Goal: Task Accomplishment & Management: Complete application form

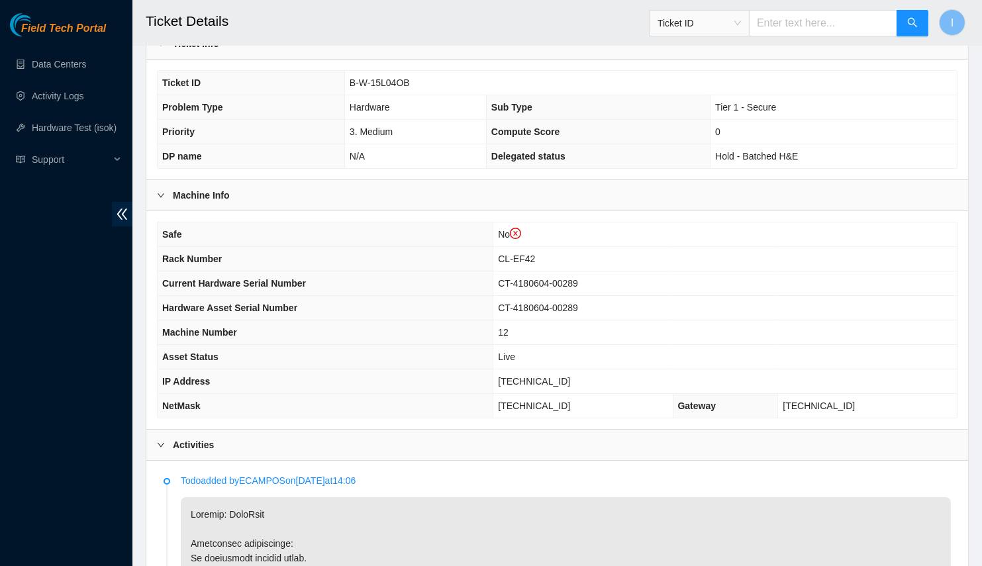
scroll to position [145, 0]
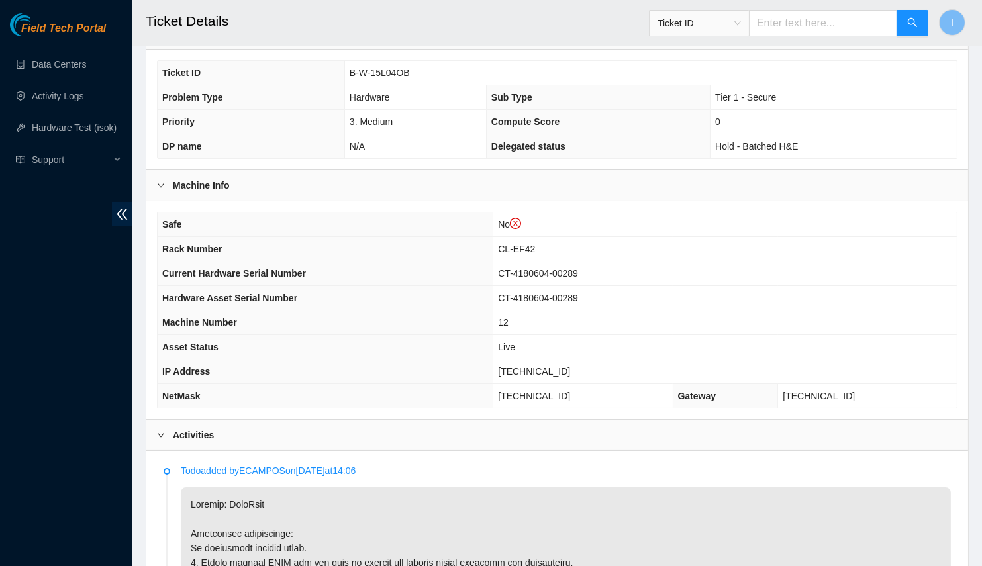
click at [562, 366] on span "23.47.148.15" at bounding box center [534, 371] width 72 height 11
copy span "23.47.148.15"
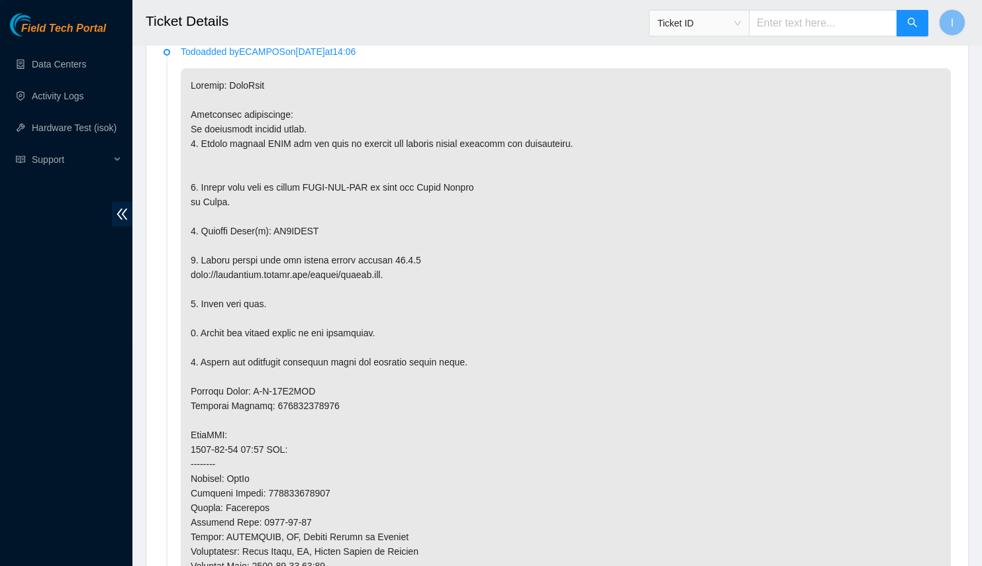
scroll to position [263, 0]
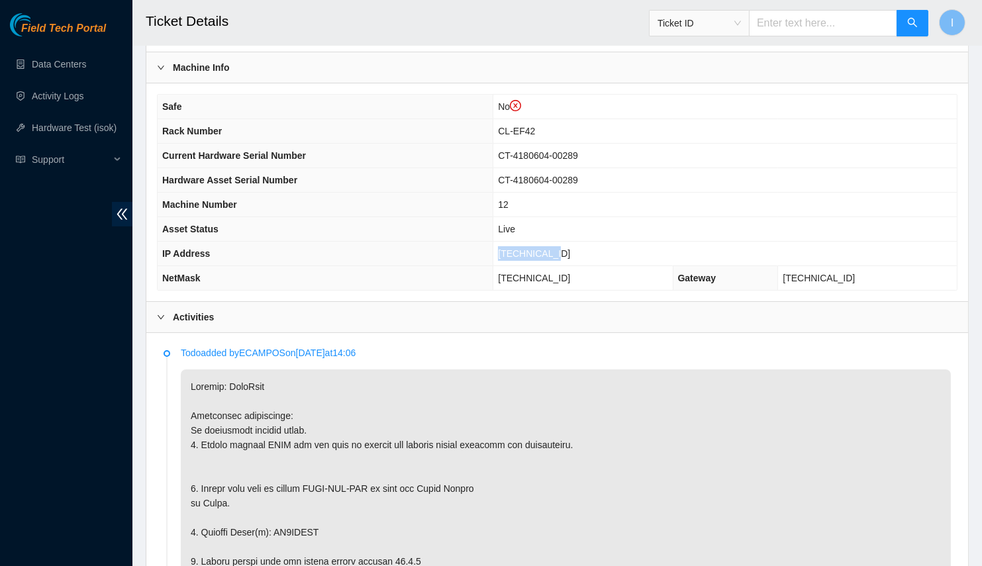
copy span "[TECHNICAL_ID]"
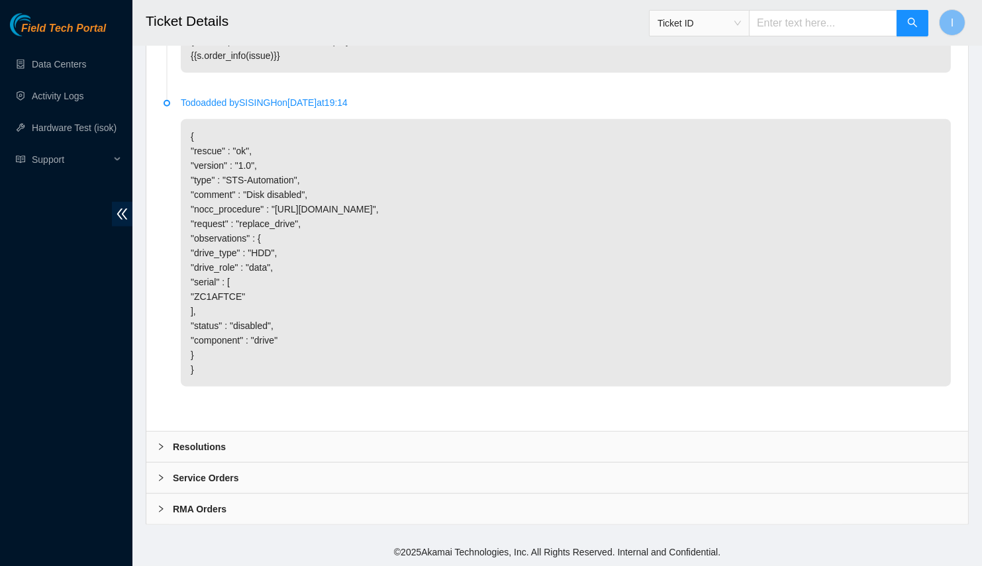
drag, startPoint x: 272, startPoint y: 438, endPoint x: 254, endPoint y: 440, distance: 18.6
click at [271, 438] on div "Resolutions" at bounding box center [556, 447] width 821 height 30
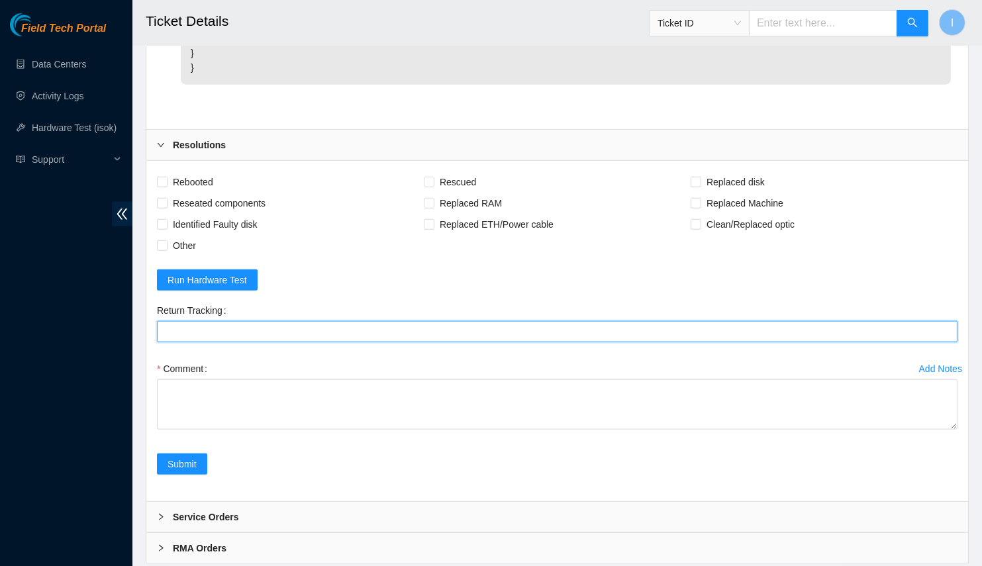
click at [344, 342] on Tracking "Return Tracking" at bounding box center [557, 331] width 800 height 21
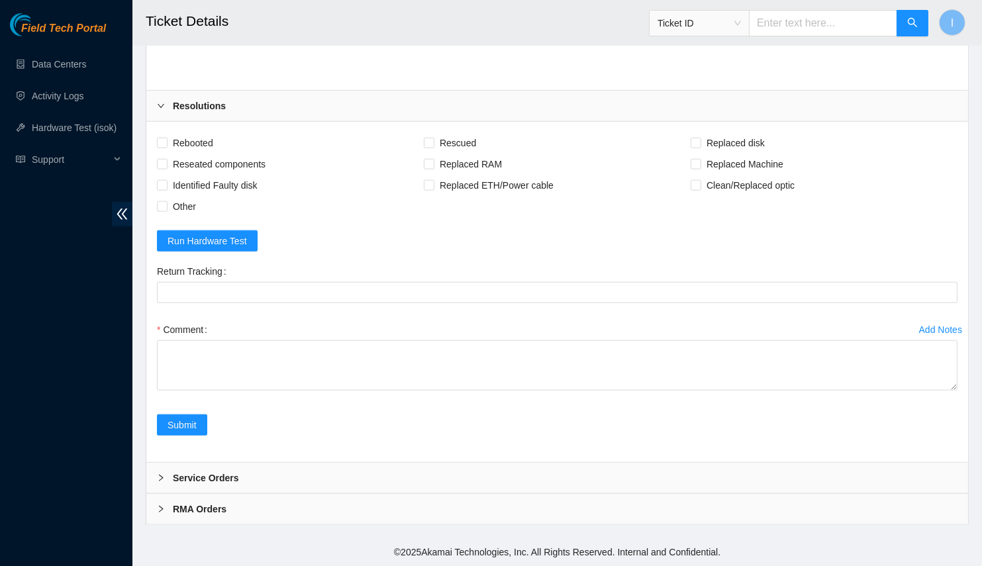
click at [427, 414] on div "Add Notes Comment" at bounding box center [557, 366] width 811 height 95
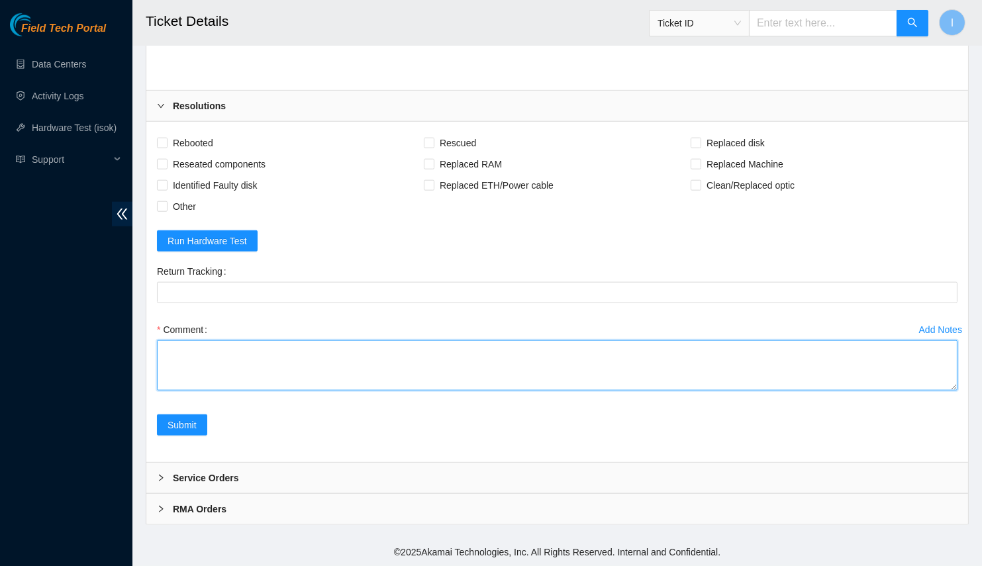
click at [514, 373] on textarea "Comment" at bounding box center [557, 365] width 800 height 50
paste textarea "B-W-15L04OB Spoke with NOCC; safe Connected to console; no errors Powered off s…"
drag, startPoint x: 949, startPoint y: 387, endPoint x: 984, endPoint y: 554, distance: 171.0
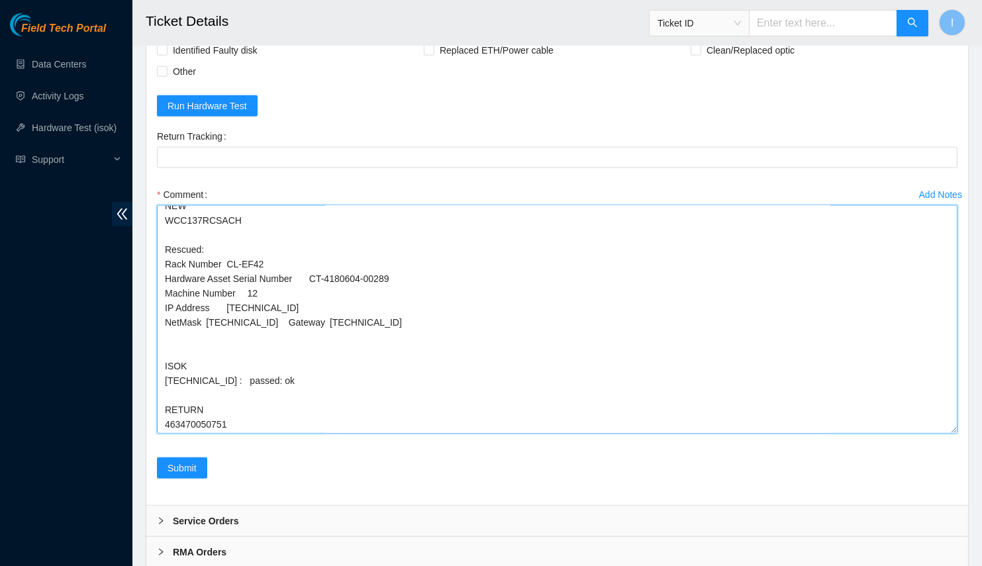
scroll to position [2822, 0]
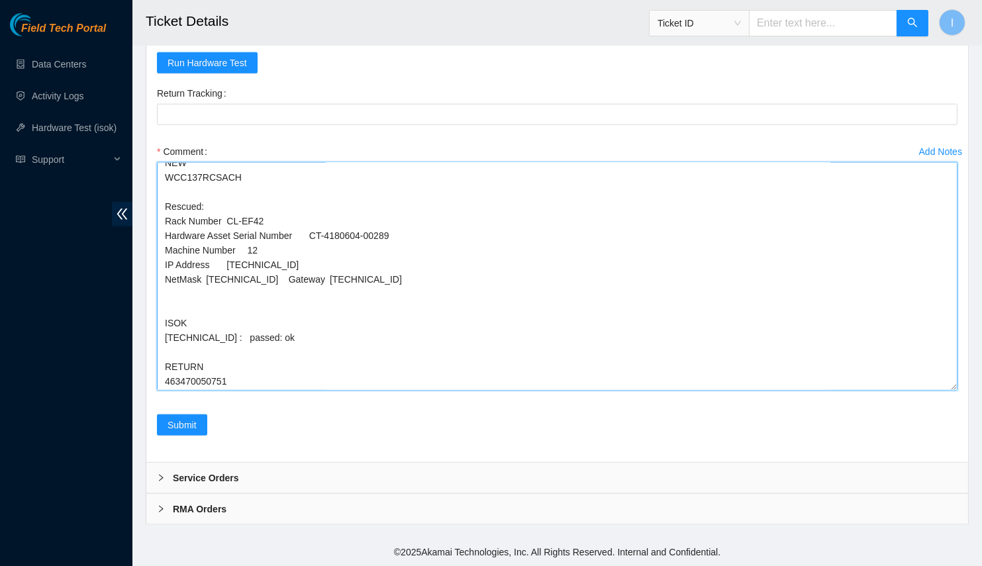
click at [610, 314] on textarea "B-W-15L04OB Spoke with NOCC; safe Connected to console; no errors Powered off s…" at bounding box center [557, 276] width 800 height 228
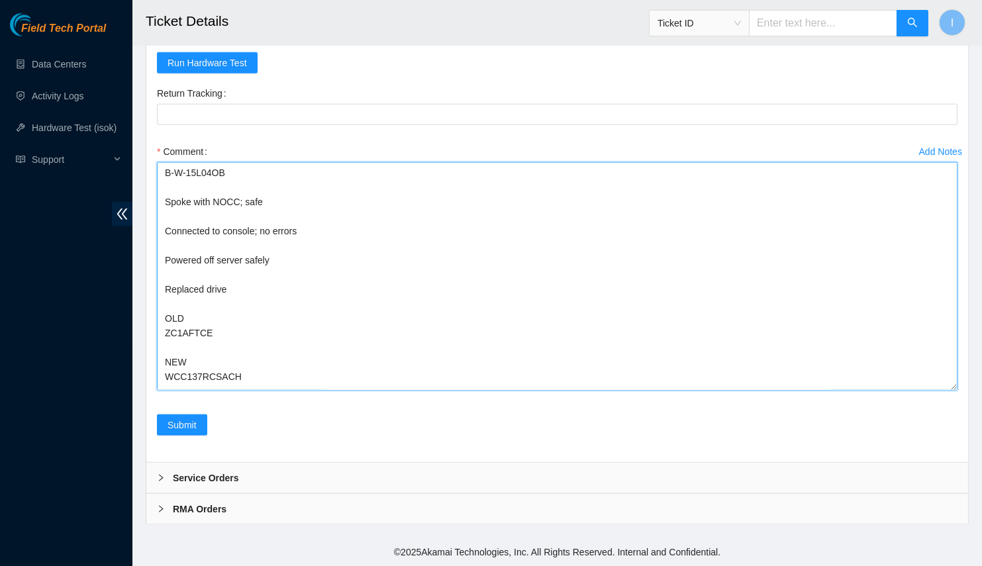
drag, startPoint x: 163, startPoint y: 203, endPoint x: 155, endPoint y: 142, distance: 61.4
click at [155, 142] on div "Add Notes Comment B-W-15L04OB Spoke with NOCC; safe Connected to console; no er…" at bounding box center [557, 277] width 811 height 273
click at [360, 304] on textarea "Spoke with NOCC; safe Connected to console; no errors Powered off server safely…" at bounding box center [557, 276] width 800 height 228
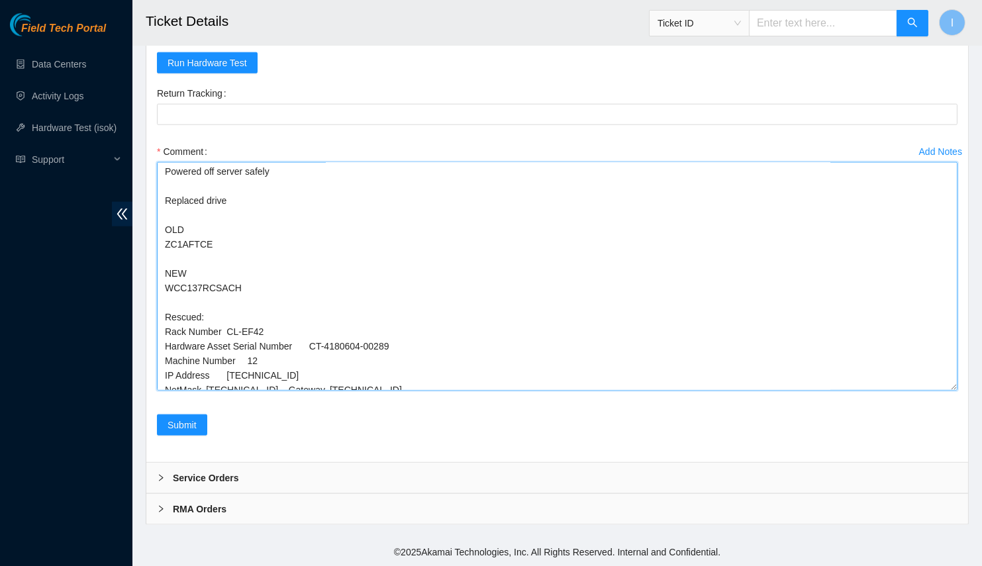
click at [185, 311] on textarea "Spoke with NOCC; safe Connected to console; no errors Powered off server safely…" at bounding box center [557, 276] width 800 height 228
type textarea "Spoke with NOCC; safe Connected to console; no errors Powered off server safely…"
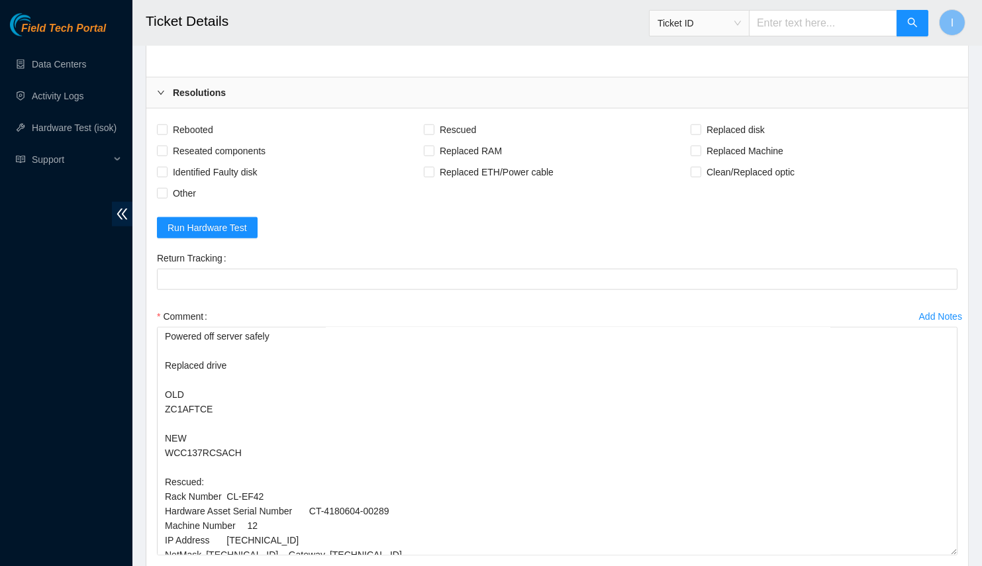
scroll to position [2822, 0]
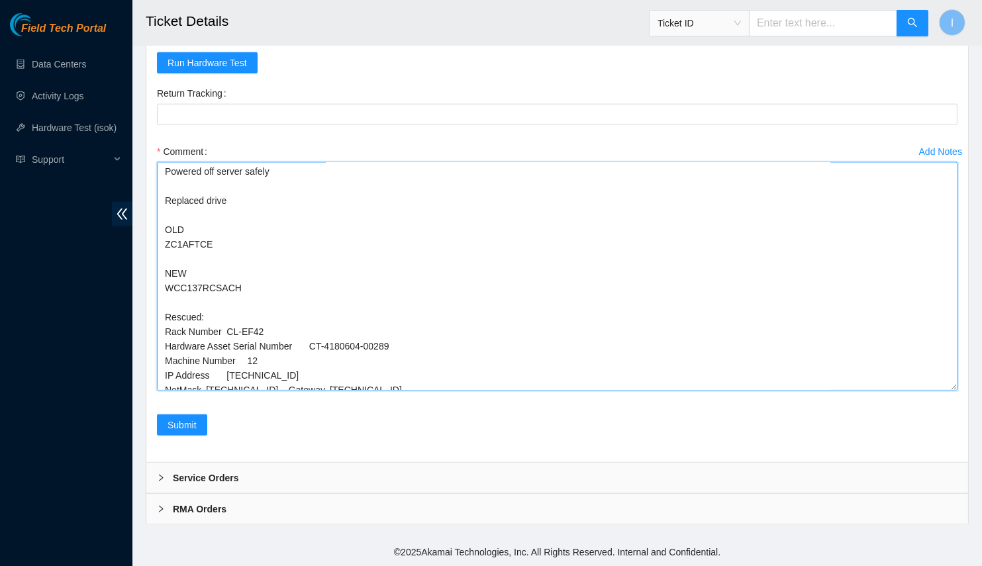
click at [205, 273] on textarea "Spoke with NOCC; safe Connected to console; no errors Powered off server safely…" at bounding box center [557, 276] width 800 height 228
click at [194, 290] on textarea "Spoke with NOCC; safe Connected to console; no errors Powered off server safely…" at bounding box center [557, 276] width 800 height 228
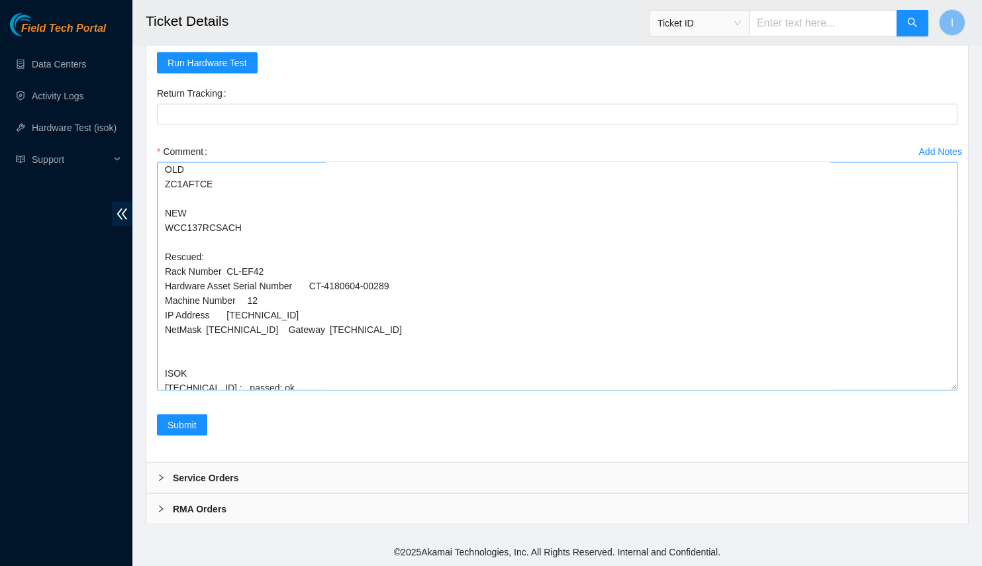
scroll to position [171, 0]
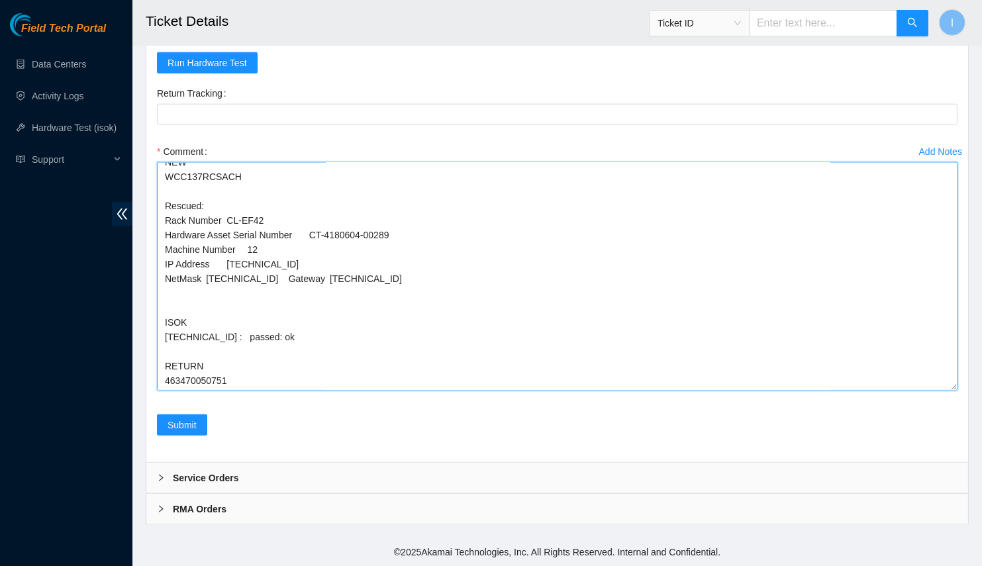
click at [197, 312] on textarea "Spoke with NOCC; safe Connected to console; no errors Powered off server safely…" at bounding box center [557, 276] width 800 height 228
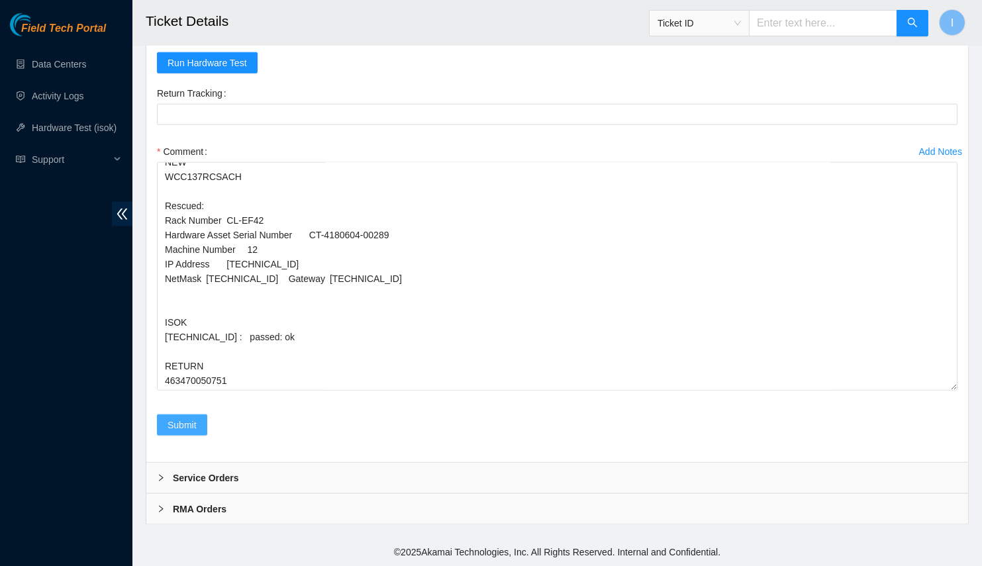
click at [178, 423] on span "Submit" at bounding box center [181, 425] width 29 height 15
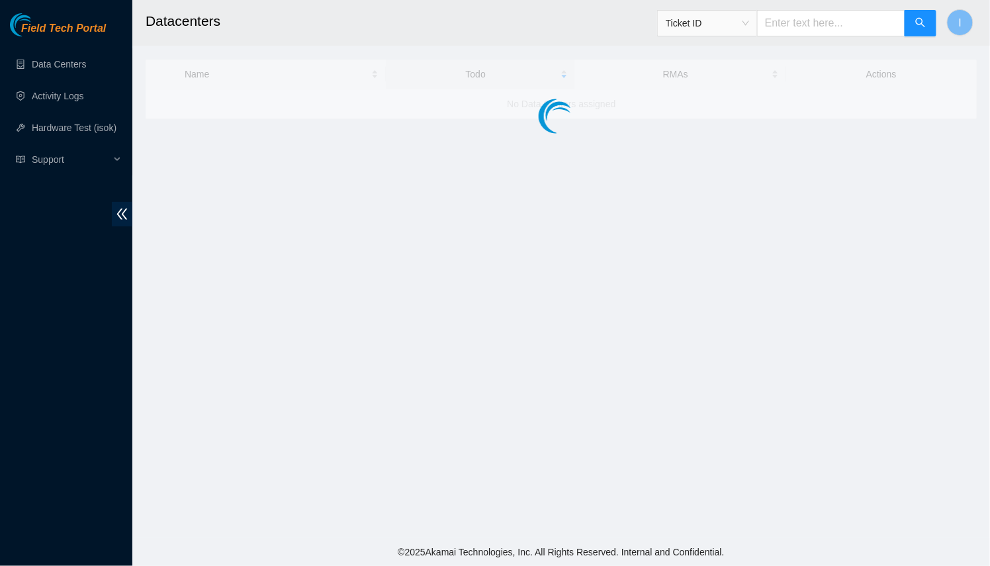
click at [415, 272] on main "Datacenters Ticket ID I Name Todo RMAs Actions No Data Centers assigned" at bounding box center [561, 269] width 858 height 538
click at [399, 240] on main "Datacenters Ticket ID I Name Todo RMAs Actions No Data Centers assigned" at bounding box center [561, 269] width 858 height 538
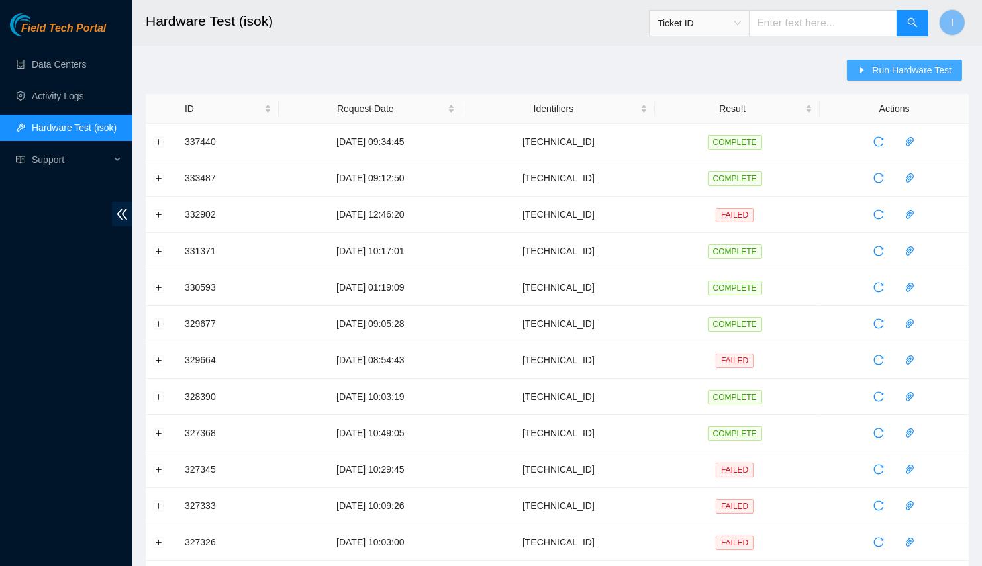
click at [881, 79] on button "Run Hardware Test" at bounding box center [904, 70] width 115 height 21
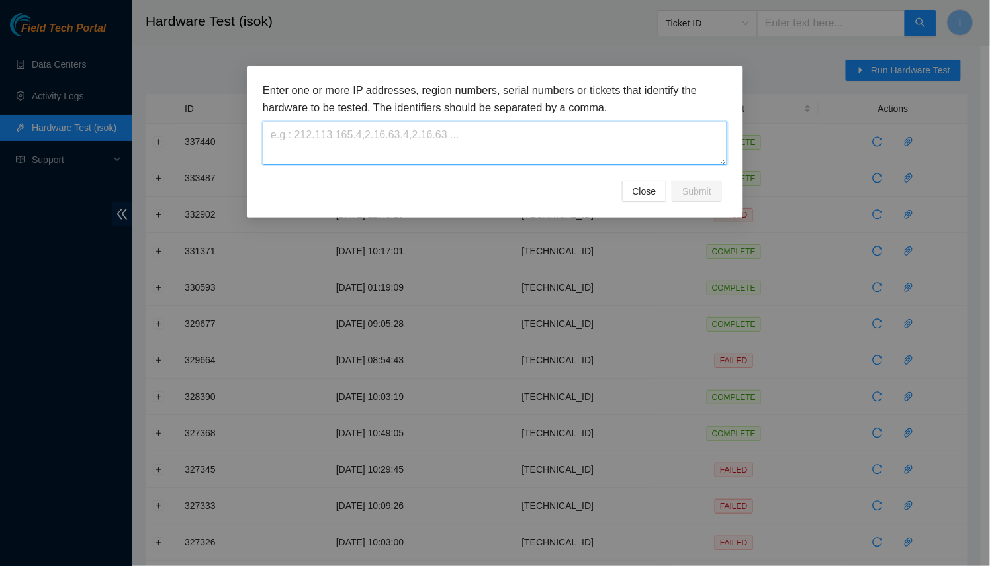
click at [543, 138] on textarea at bounding box center [495, 143] width 465 height 43
paste textarea "[TECHNICAL_ID]"
type textarea "[TECHNICAL_ID]"
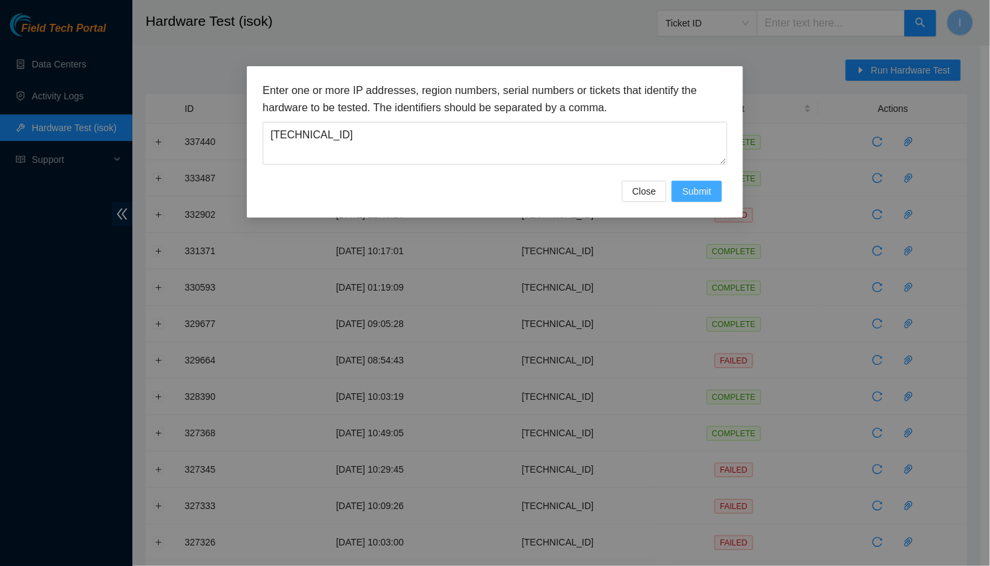
click at [691, 189] on span "Submit" at bounding box center [696, 191] width 29 height 15
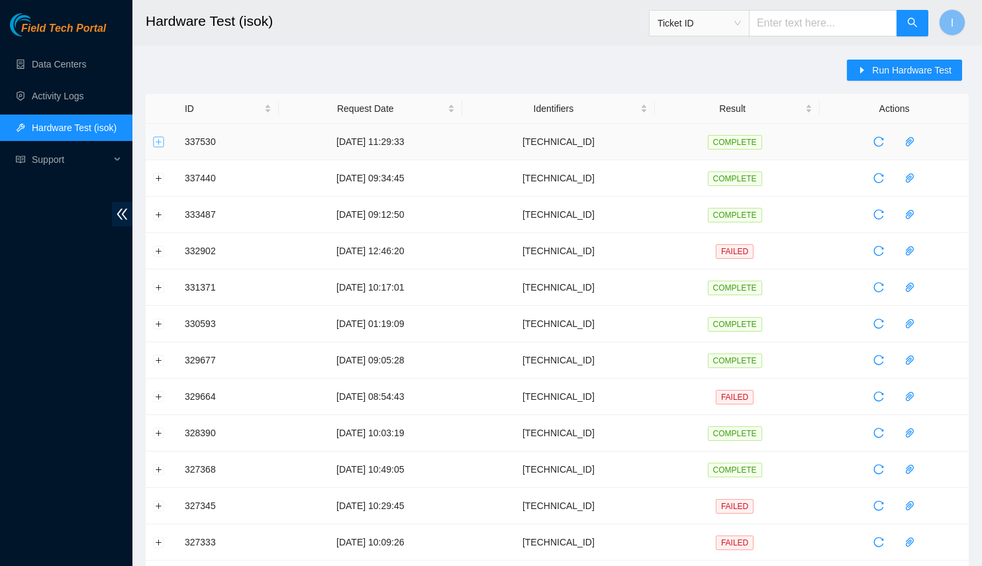
click at [155, 145] on button "Expand row" at bounding box center [159, 141] width 11 height 11
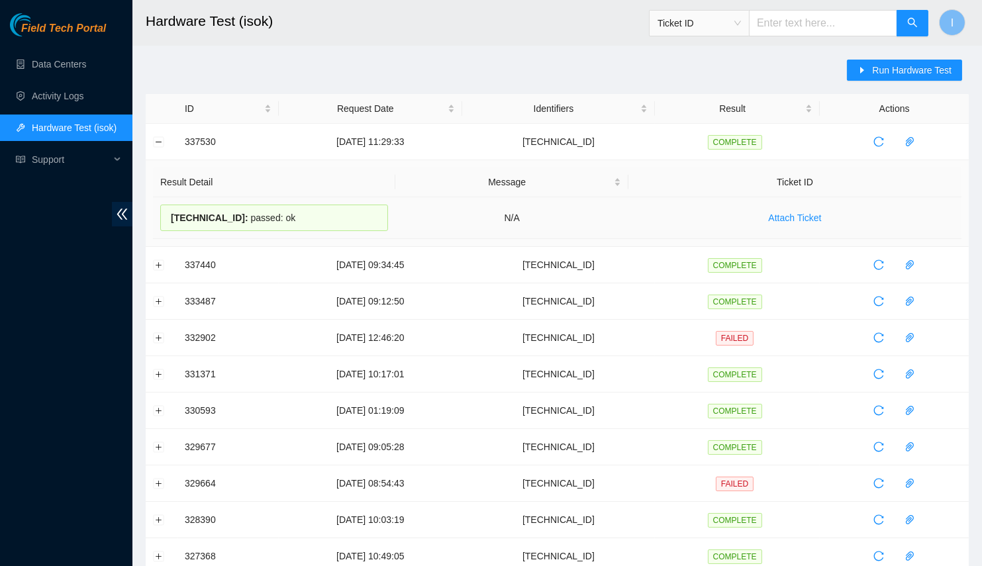
drag, startPoint x: 312, startPoint y: 217, endPoint x: 164, endPoint y: 216, distance: 148.3
click at [164, 216] on div "23.47.148.15 : passed: ok" at bounding box center [274, 218] width 228 height 26
copy div "23.47.148.15 : passed: ok"
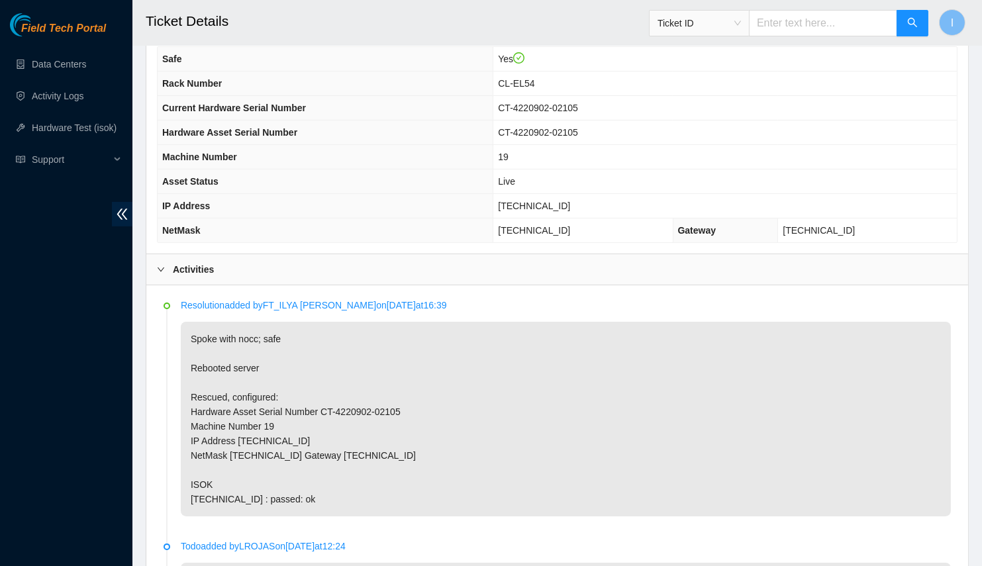
scroll to position [420, 0]
click at [86, 70] on link "Data Centers" at bounding box center [59, 64] width 54 height 11
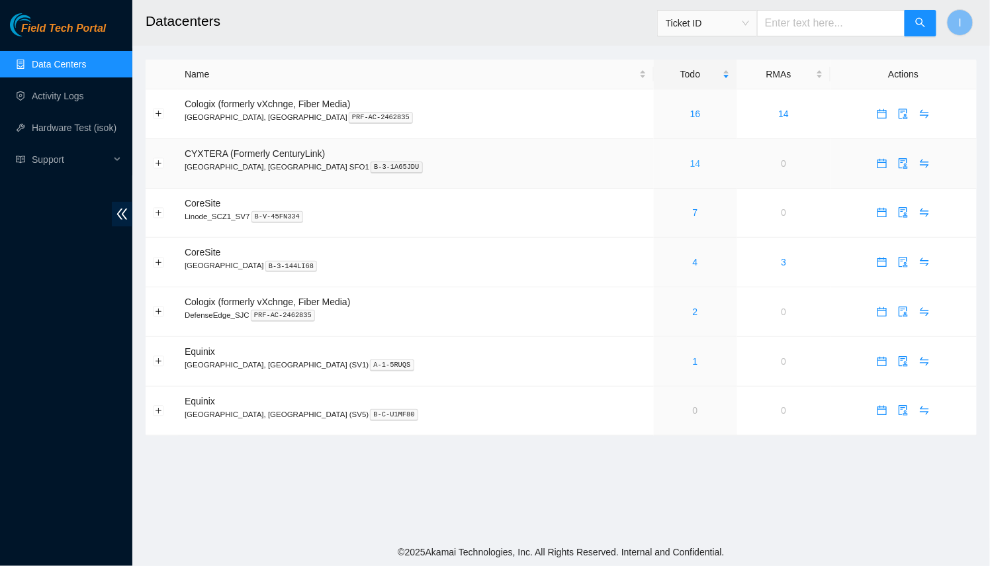
click at [690, 161] on link "14" at bounding box center [695, 163] width 11 height 11
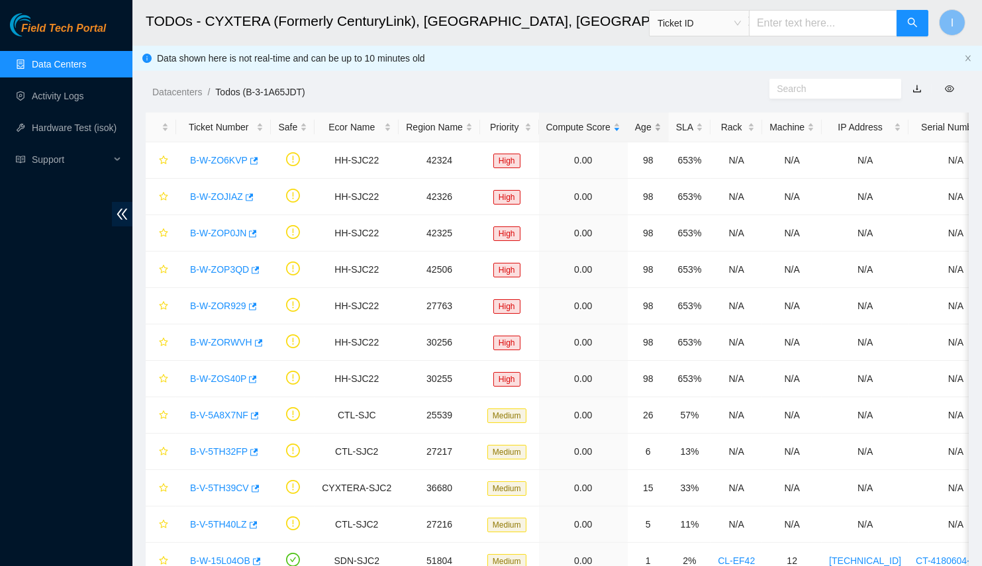
click at [635, 128] on div "Age" at bounding box center [648, 127] width 26 height 15
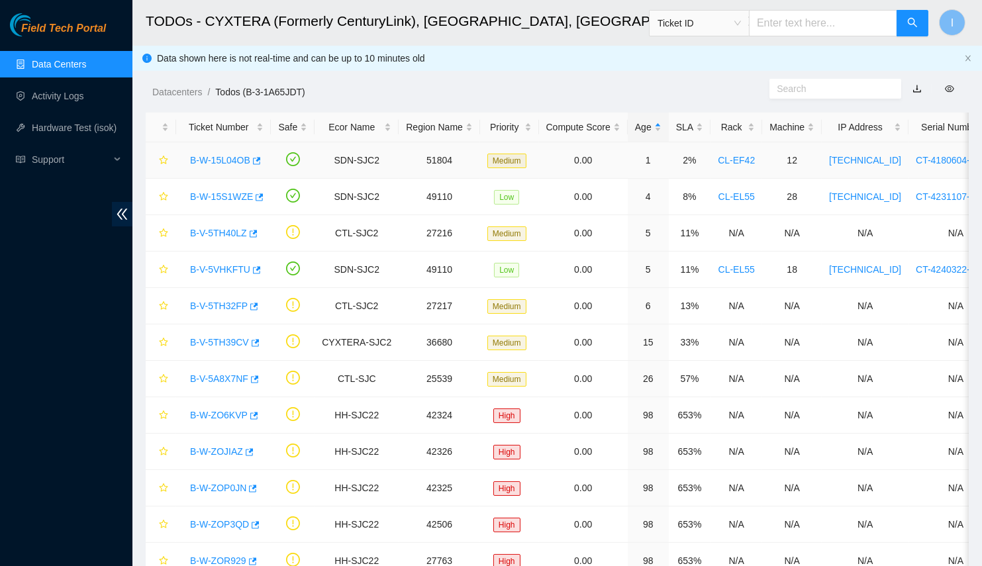
click at [228, 160] on link "B-W-15L04OB" at bounding box center [220, 160] width 60 height 11
click at [220, 270] on link "B-V-5VHKFTU" at bounding box center [220, 269] width 60 height 11
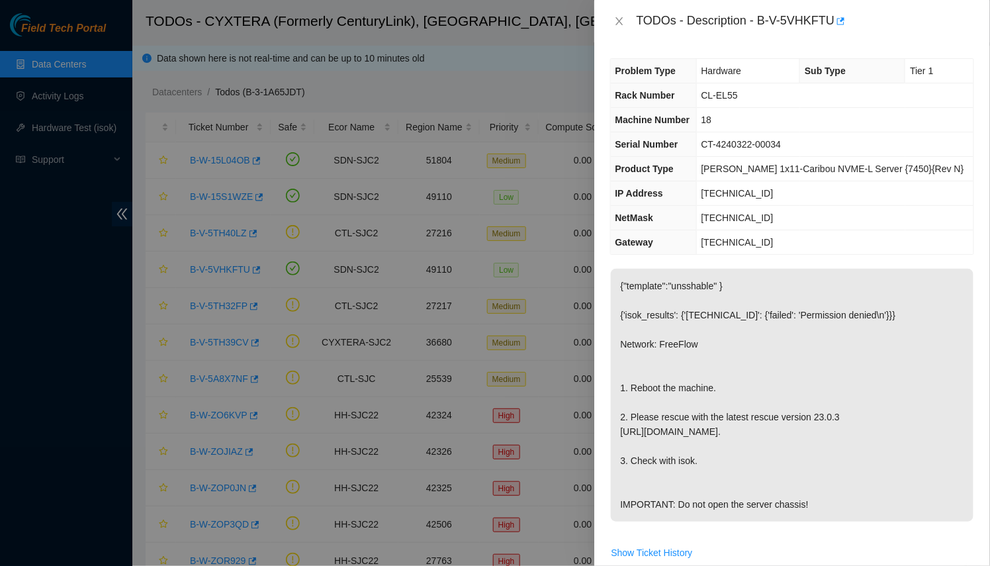
click at [806, 19] on div "TODOs - Description - B-V-5VHKFTU" at bounding box center [806, 21] width 338 height 21
drag, startPoint x: 806, startPoint y: 19, endPoint x: 761, endPoint y: 23, distance: 44.5
click at [761, 23] on div "TODOs - Description - B-V-5VHKFTU" at bounding box center [806, 21] width 338 height 21
copy div "B-V-5VHKFTU"
click at [835, 22] on icon "button" at bounding box center [839, 21] width 9 height 9
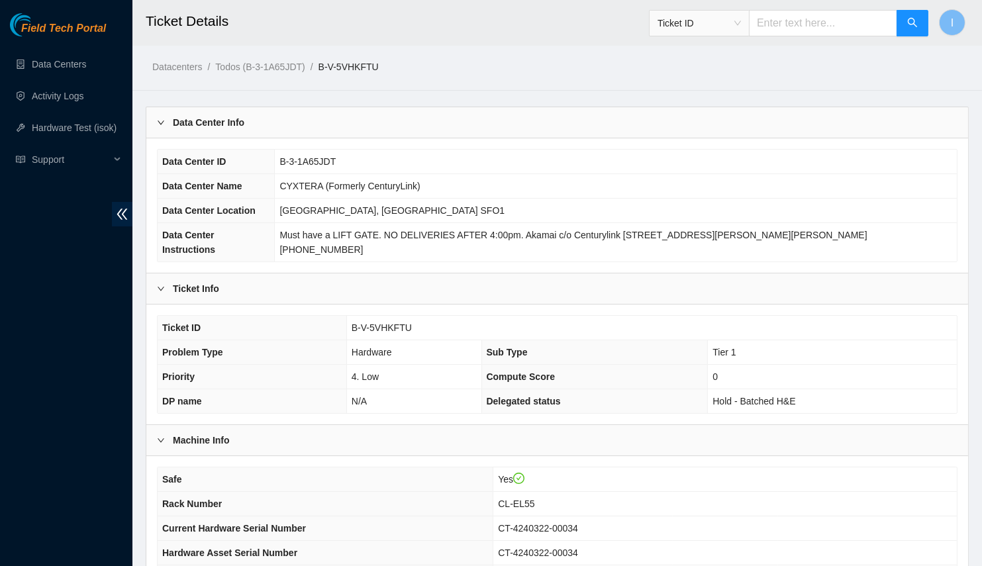
scroll to position [249, 0]
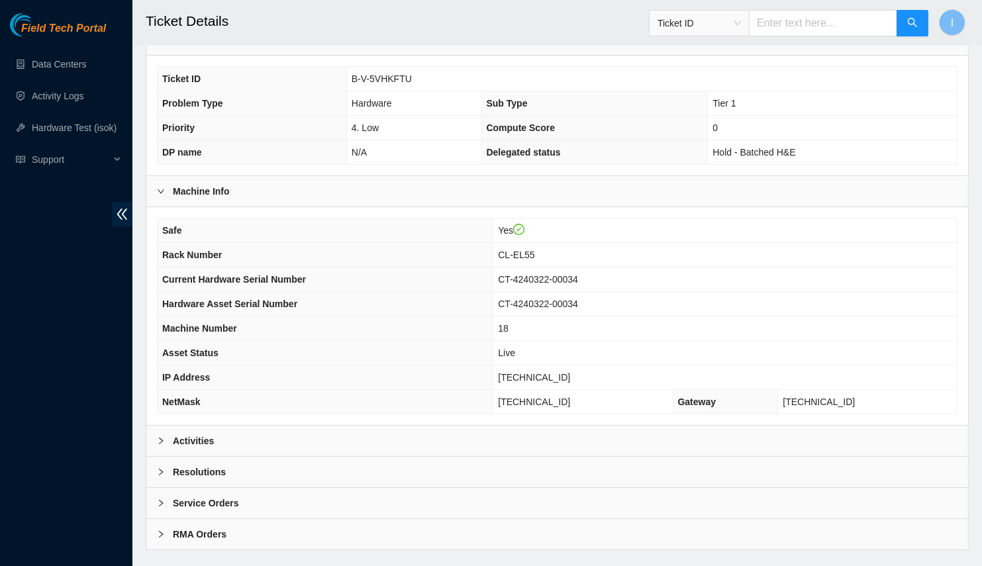
click at [415, 426] on div "Activities" at bounding box center [556, 441] width 821 height 30
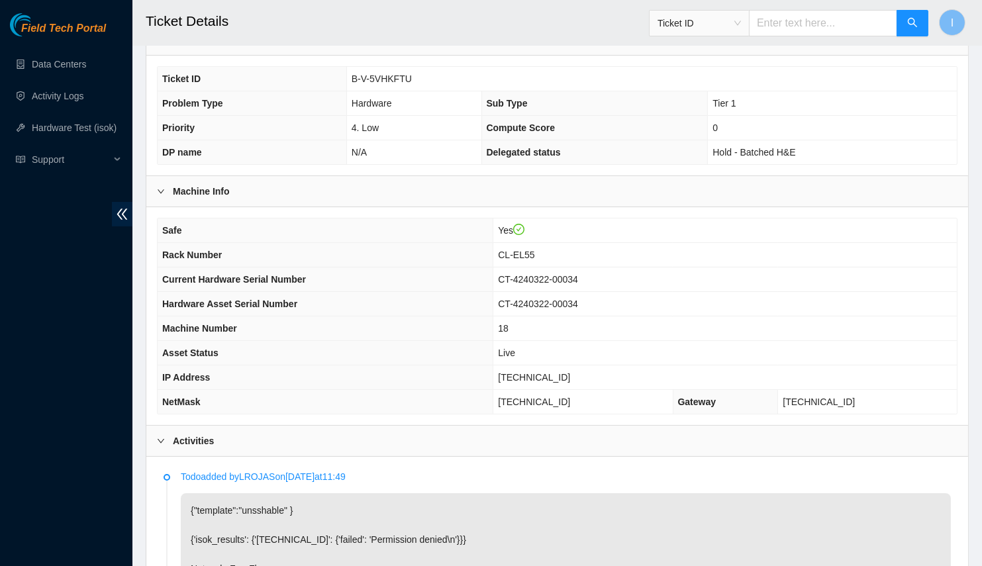
scroll to position [489, 0]
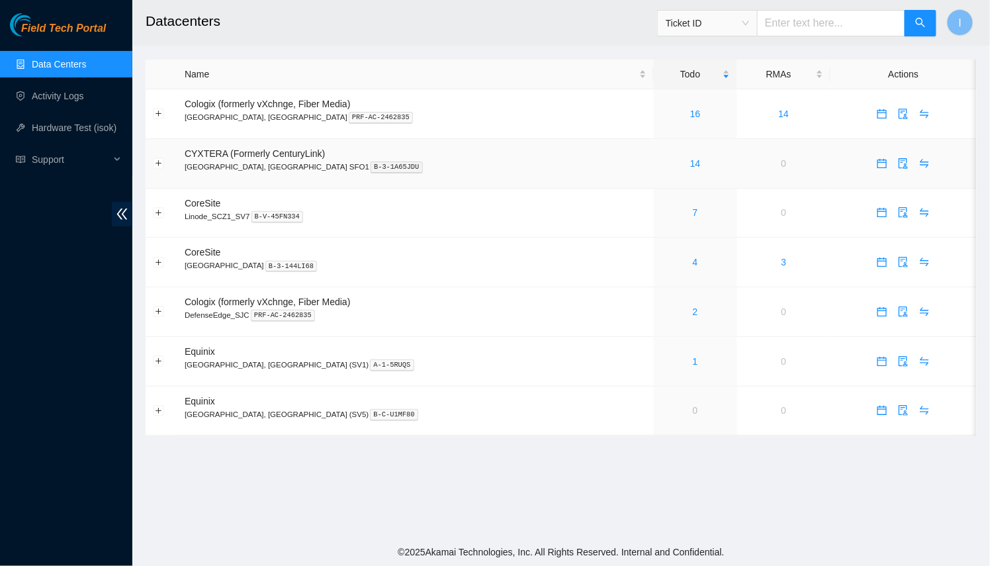
click at [661, 164] on div "14" at bounding box center [695, 163] width 69 height 15
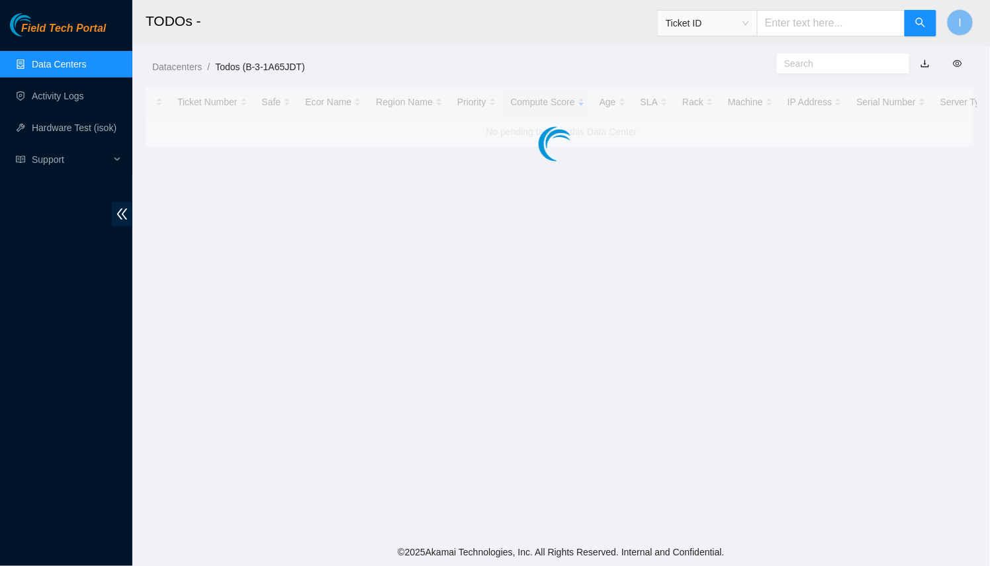
click at [639, 163] on main "TODOs - Ticket ID I Datacenters / Todos (B-3-1A65JDT) / Ticket Number Safe Ecor…" at bounding box center [561, 269] width 858 height 538
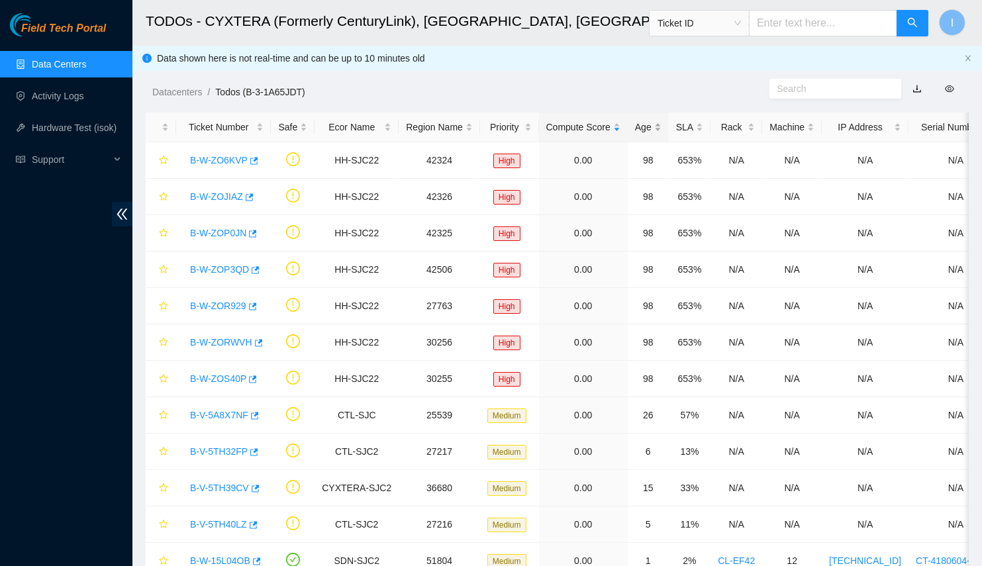
click at [635, 128] on div "Age" at bounding box center [648, 127] width 26 height 15
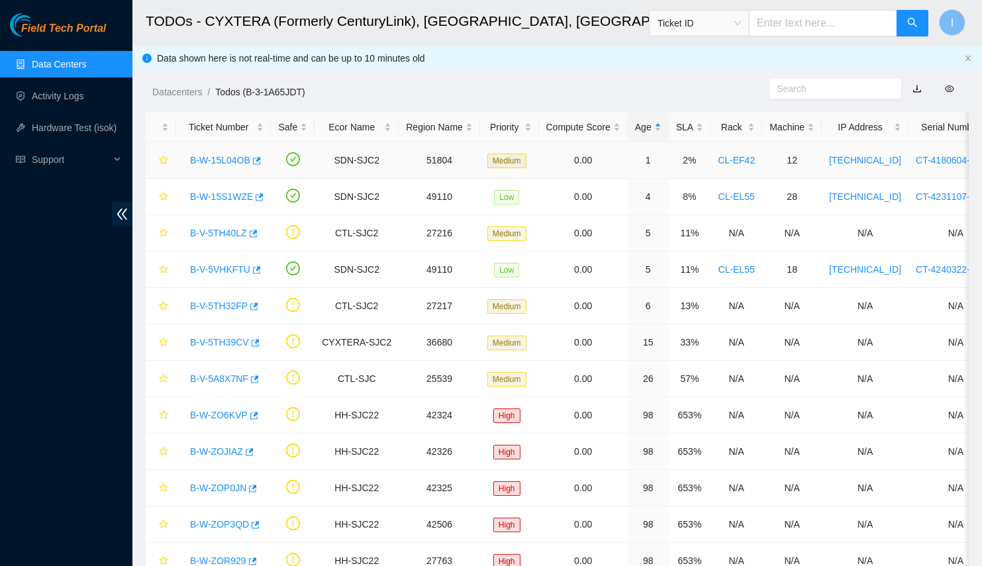
click at [257, 160] on div "B-W-15L04OB" at bounding box center [223, 160] width 80 height 21
click at [252, 163] on icon "button" at bounding box center [255, 160] width 9 height 9
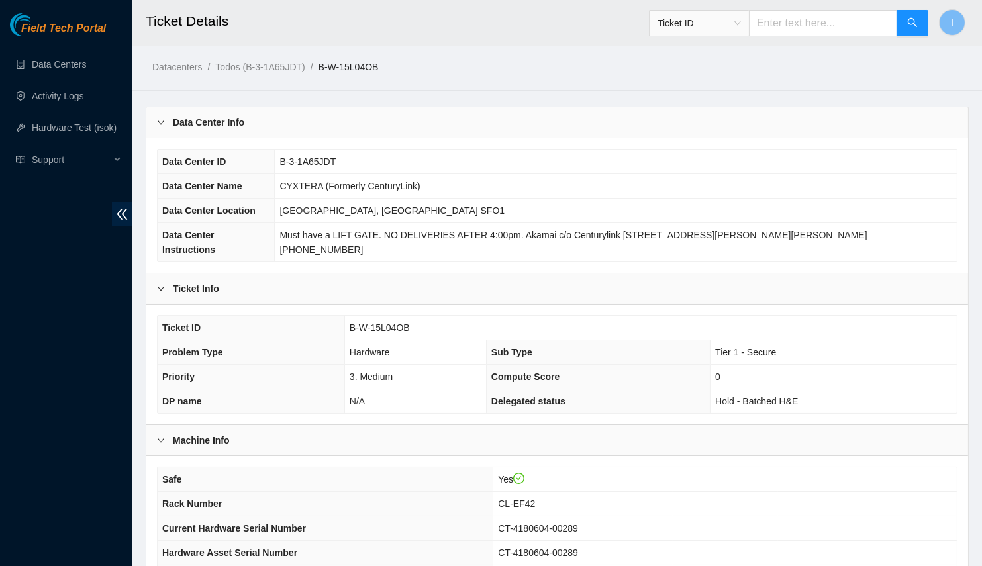
scroll to position [249, 0]
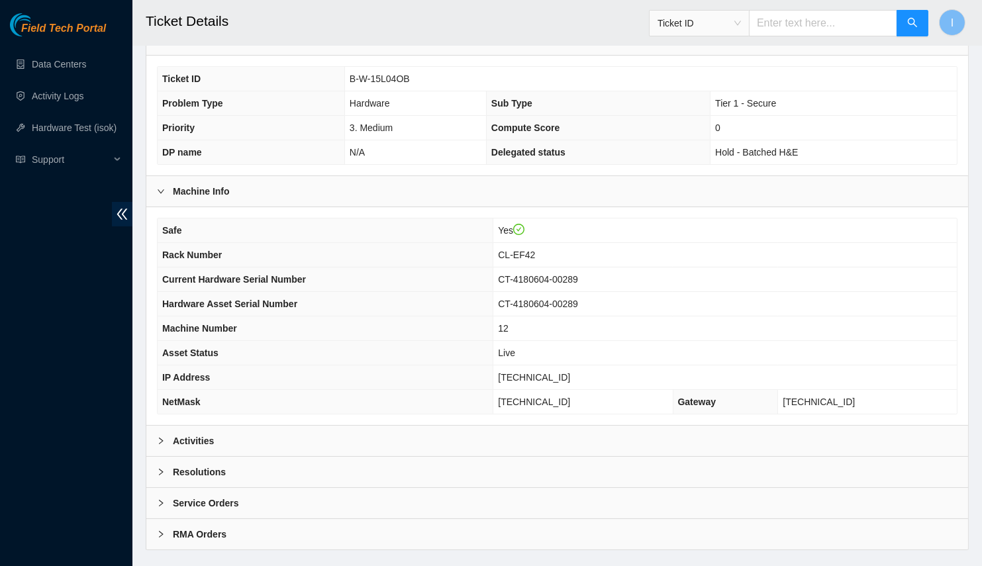
drag, startPoint x: 339, startPoint y: 430, endPoint x: 336, endPoint y: 418, distance: 11.7
click at [339, 429] on div "Activities" at bounding box center [556, 441] width 821 height 30
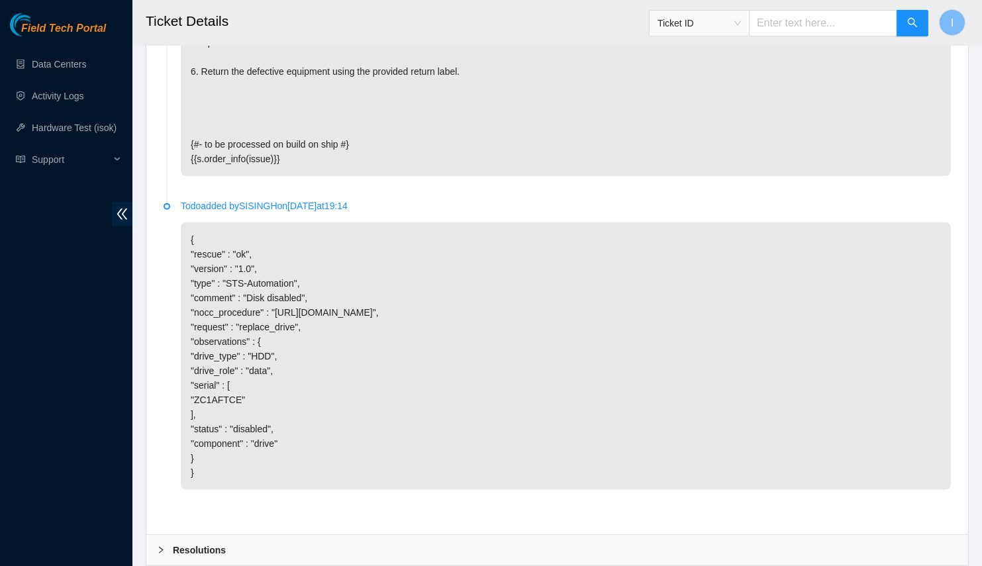
scroll to position [2397, 0]
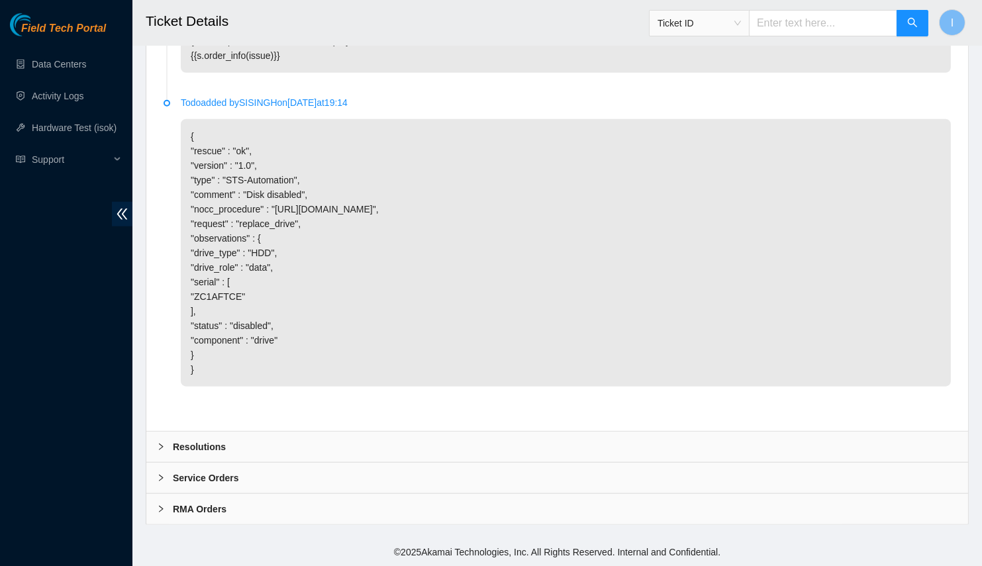
click at [410, 448] on div "Resolutions" at bounding box center [556, 447] width 821 height 30
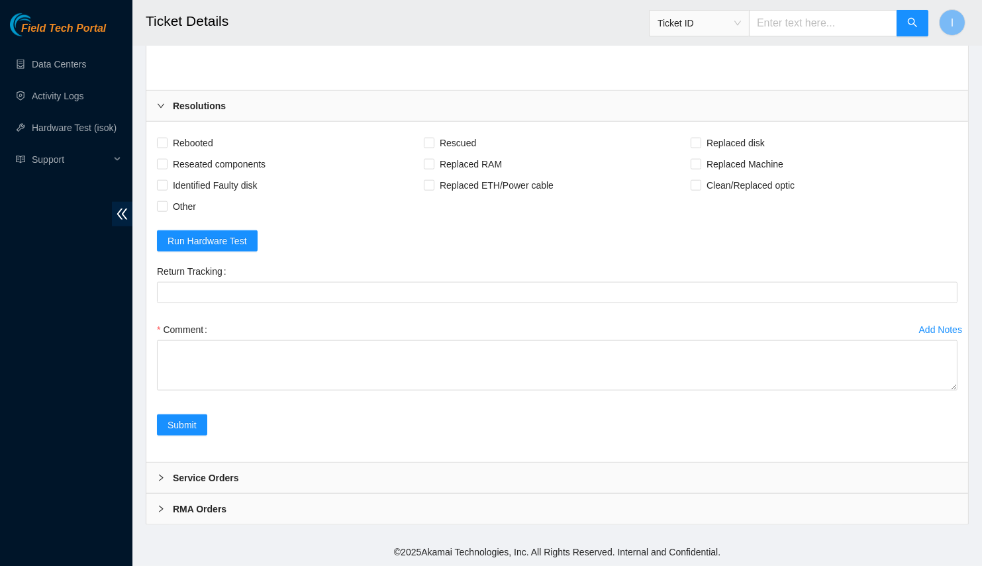
scroll to position [2737, 0]
click at [502, 323] on div "Comment" at bounding box center [557, 329] width 800 height 21
click at [631, 326] on div "Comment" at bounding box center [557, 329] width 800 height 21
click at [665, 410] on div "Add Notes Comment" at bounding box center [557, 366] width 811 height 95
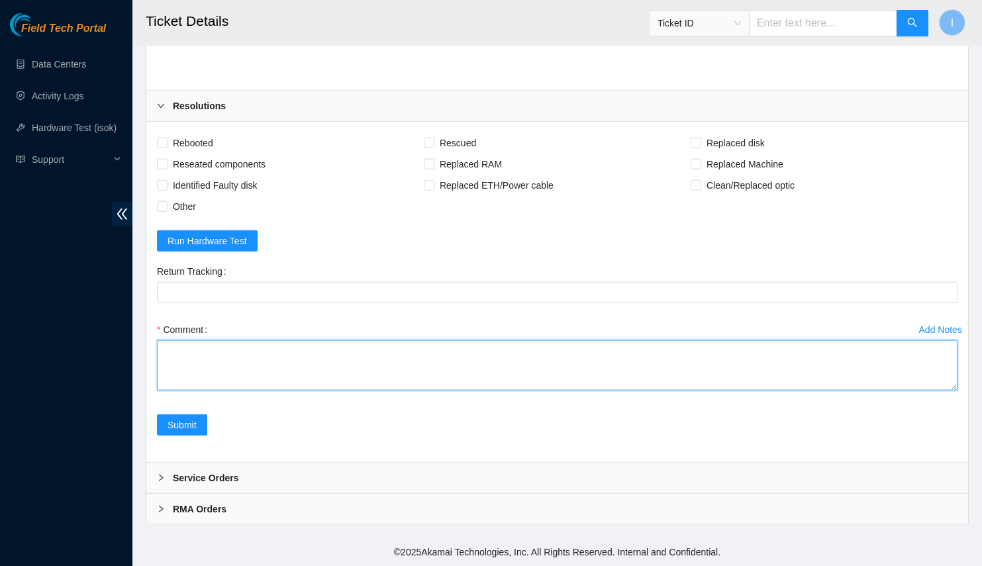
click at [671, 385] on textarea "Comment" at bounding box center [557, 365] width 800 height 50
paste textarea "B-W-15L04OB Spoke with NOCC; safe Connected to console; no errors Powered off s…"
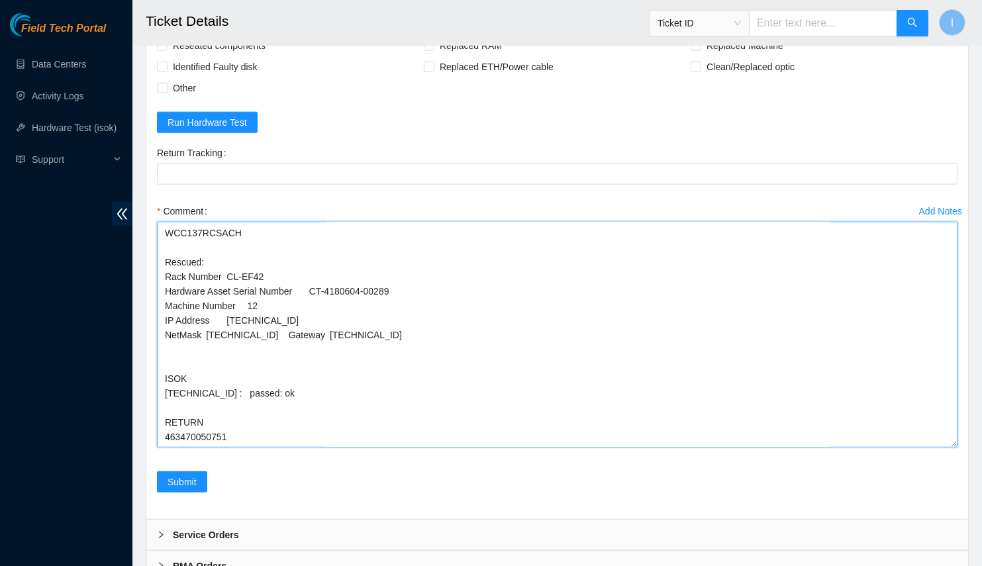
scroll to position [202, 0]
drag, startPoint x: 956, startPoint y: 389, endPoint x: 806, endPoint y: 398, distance: 150.5
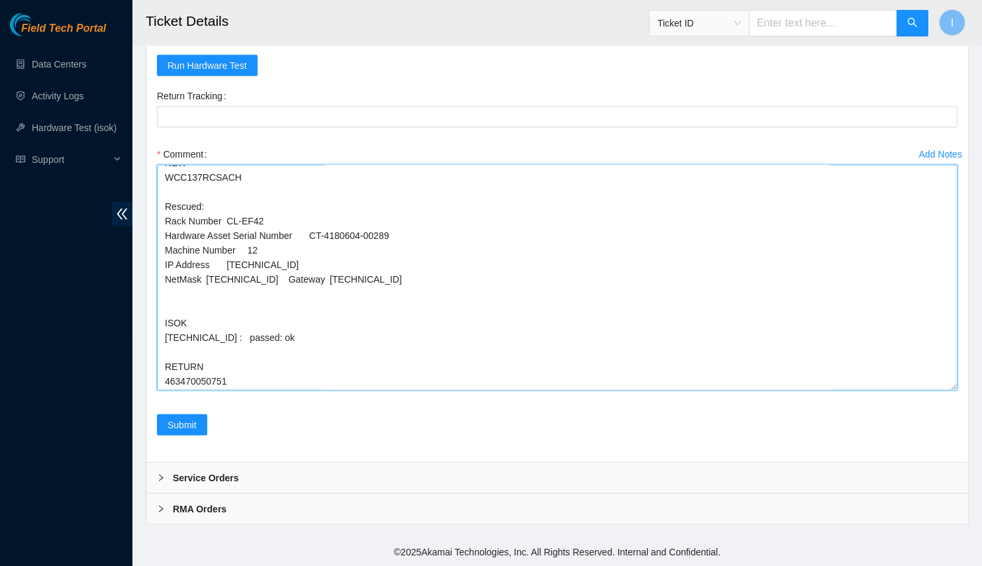
scroll to position [0, 0]
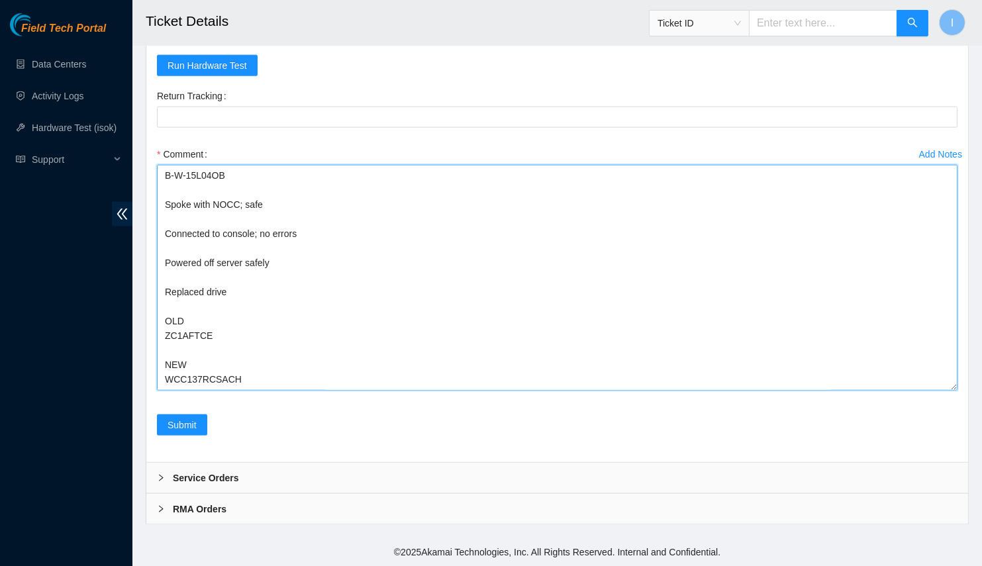
drag, startPoint x: 164, startPoint y: 204, endPoint x: 133, endPoint y: 130, distance: 80.4
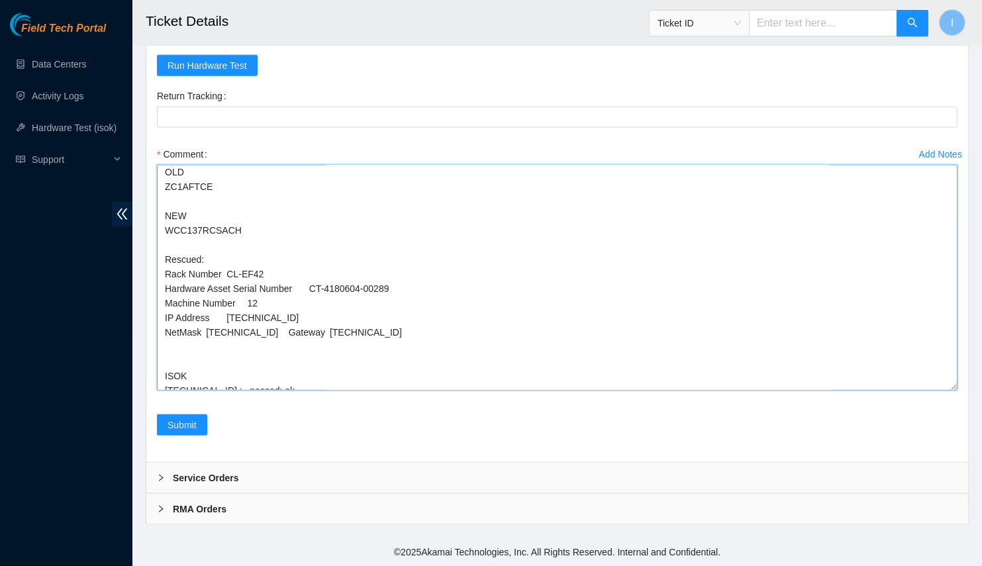
scroll to position [173, 0]
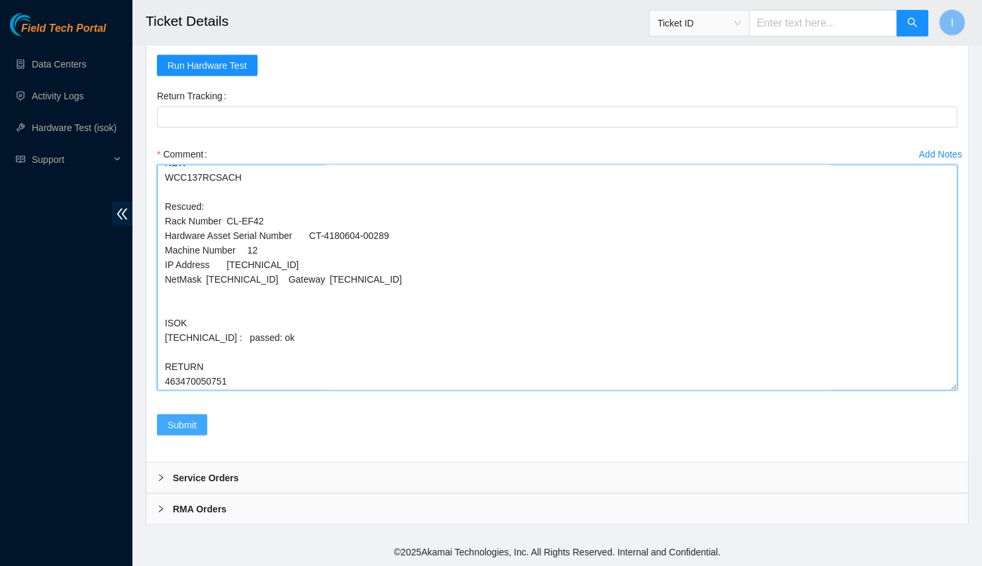
type textarea "Spoke with NOCC; safe Connected to console; no errors Powered off server safely…"
click at [183, 419] on span "Submit" at bounding box center [181, 425] width 29 height 15
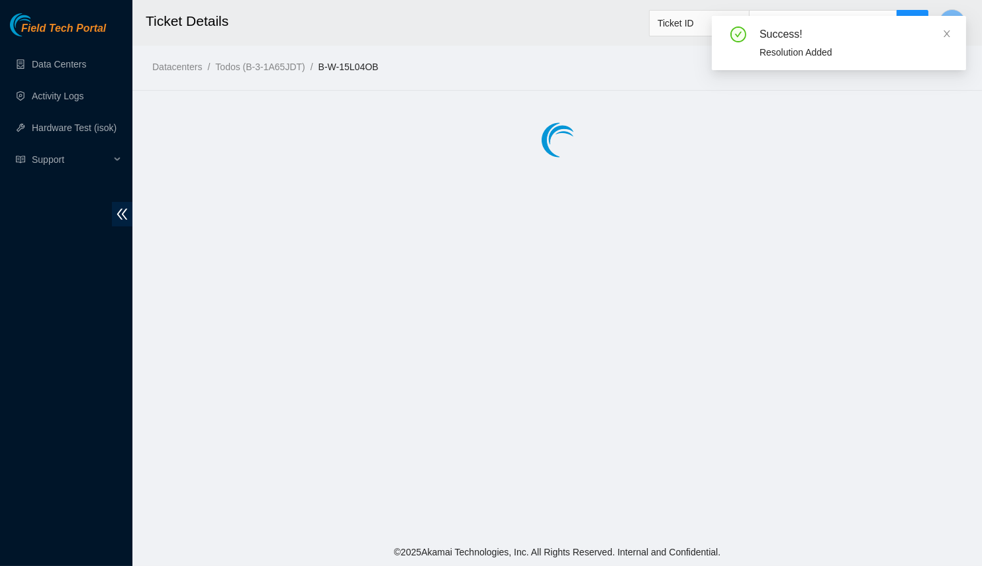
scroll to position [0, 0]
click at [70, 386] on div "Field Tech Portal Data Centers Activity Logs Hardware Test (isok) Support" at bounding box center [66, 289] width 132 height 553
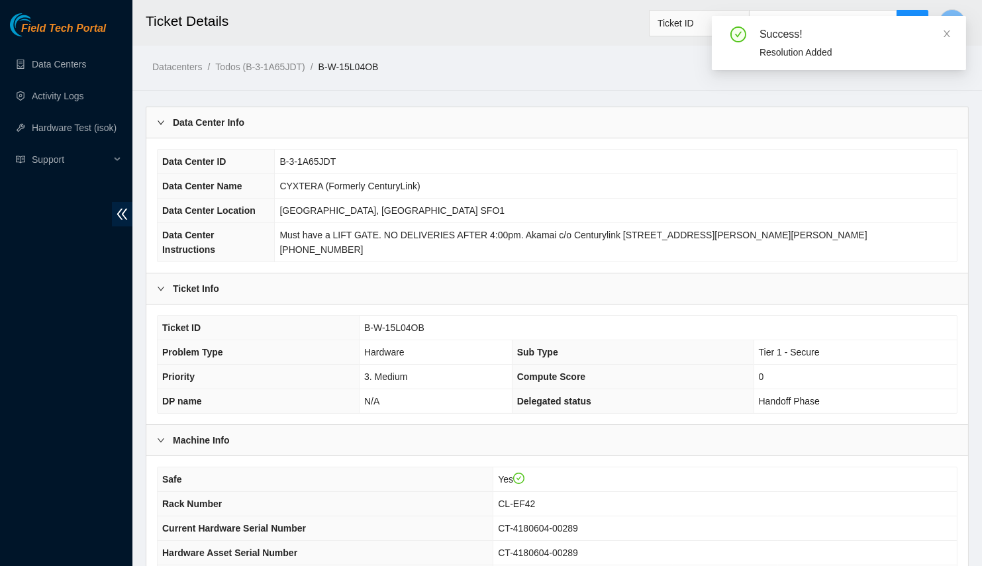
click at [274, 160] on th "Data Center ID" at bounding box center [216, 162] width 117 height 24
click at [280, 124] on div "Data Center Info" at bounding box center [556, 122] width 821 height 30
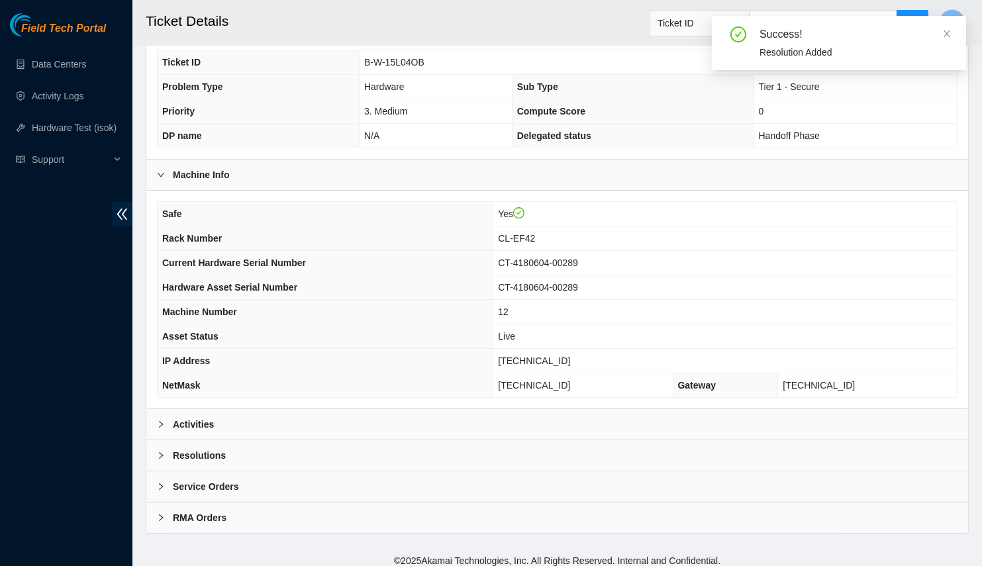
click at [223, 419] on div "Activities" at bounding box center [556, 424] width 821 height 30
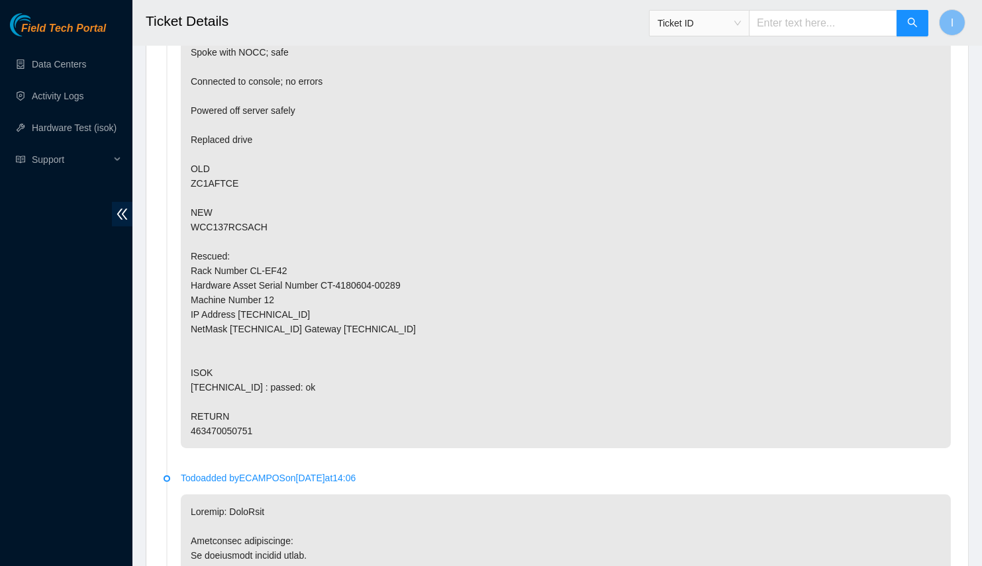
scroll to position [512, 0]
